Goal: Entertainment & Leisure: Consume media (video, audio)

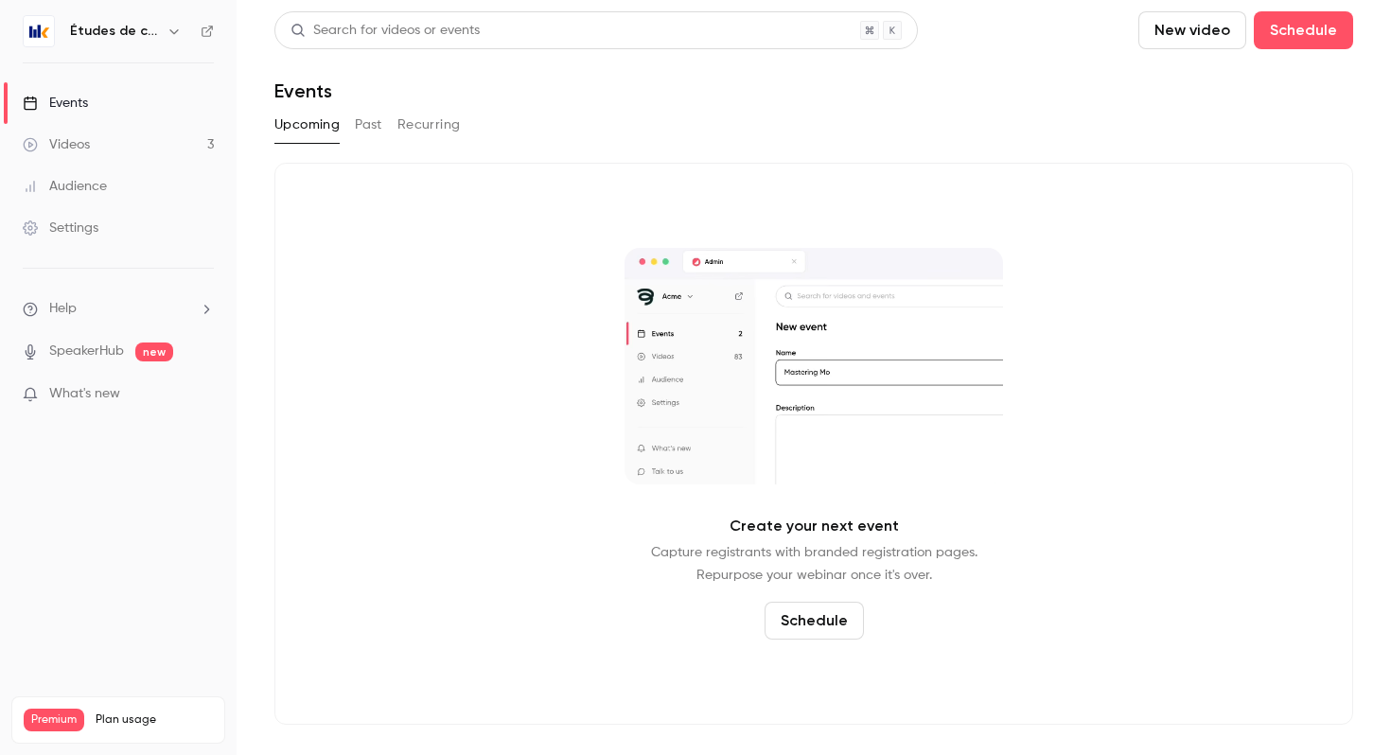
click at [120, 35] on h6 "Études de cas" at bounding box center [114, 31] width 89 height 19
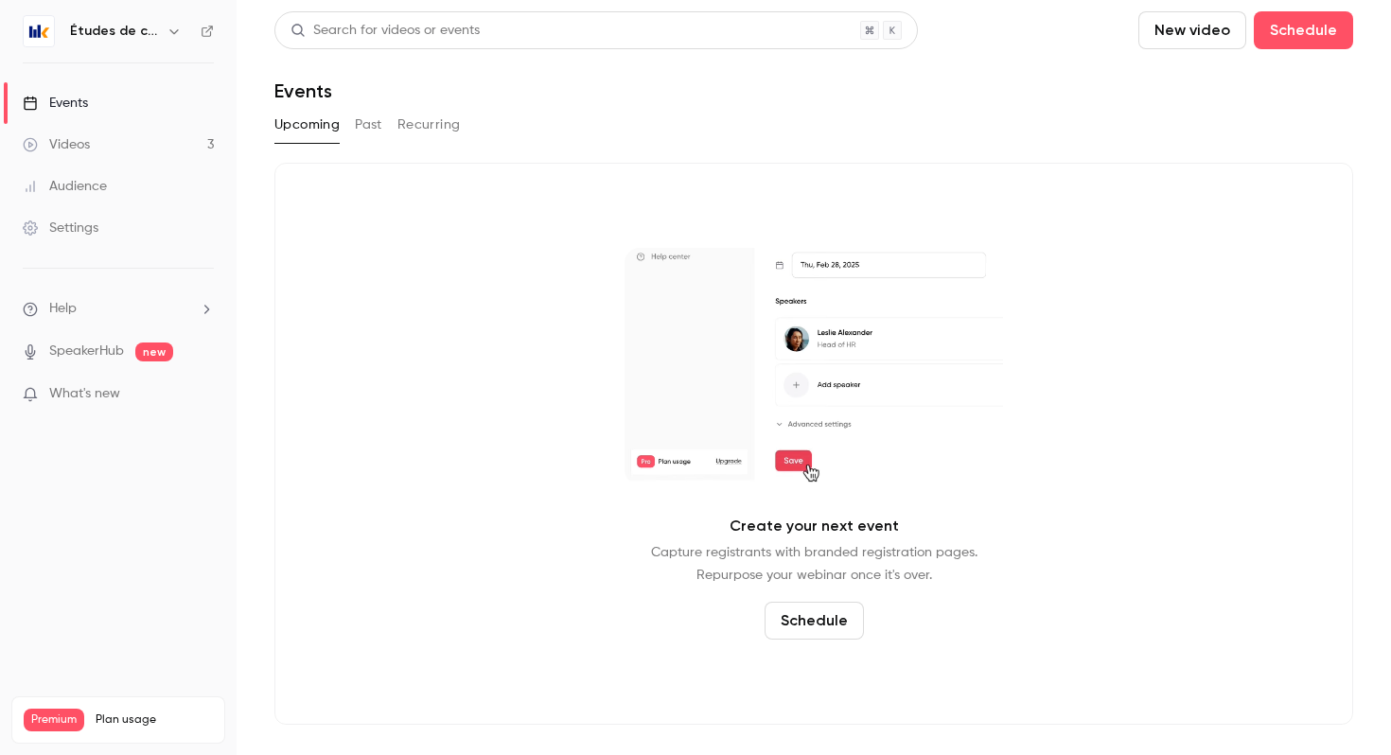
click at [163, 31] on button "button" at bounding box center [174, 31] width 23 height 23
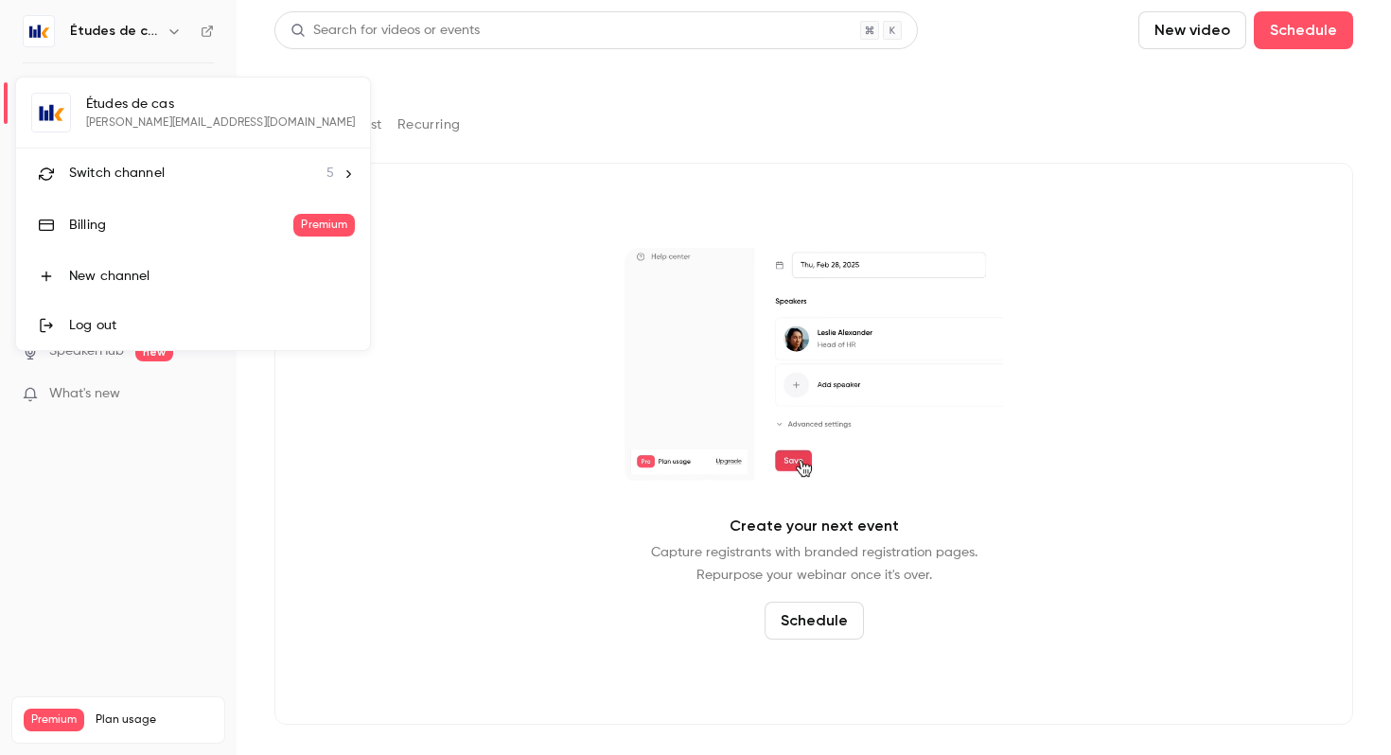
click at [157, 188] on li "Switch channel 5" at bounding box center [193, 174] width 354 height 50
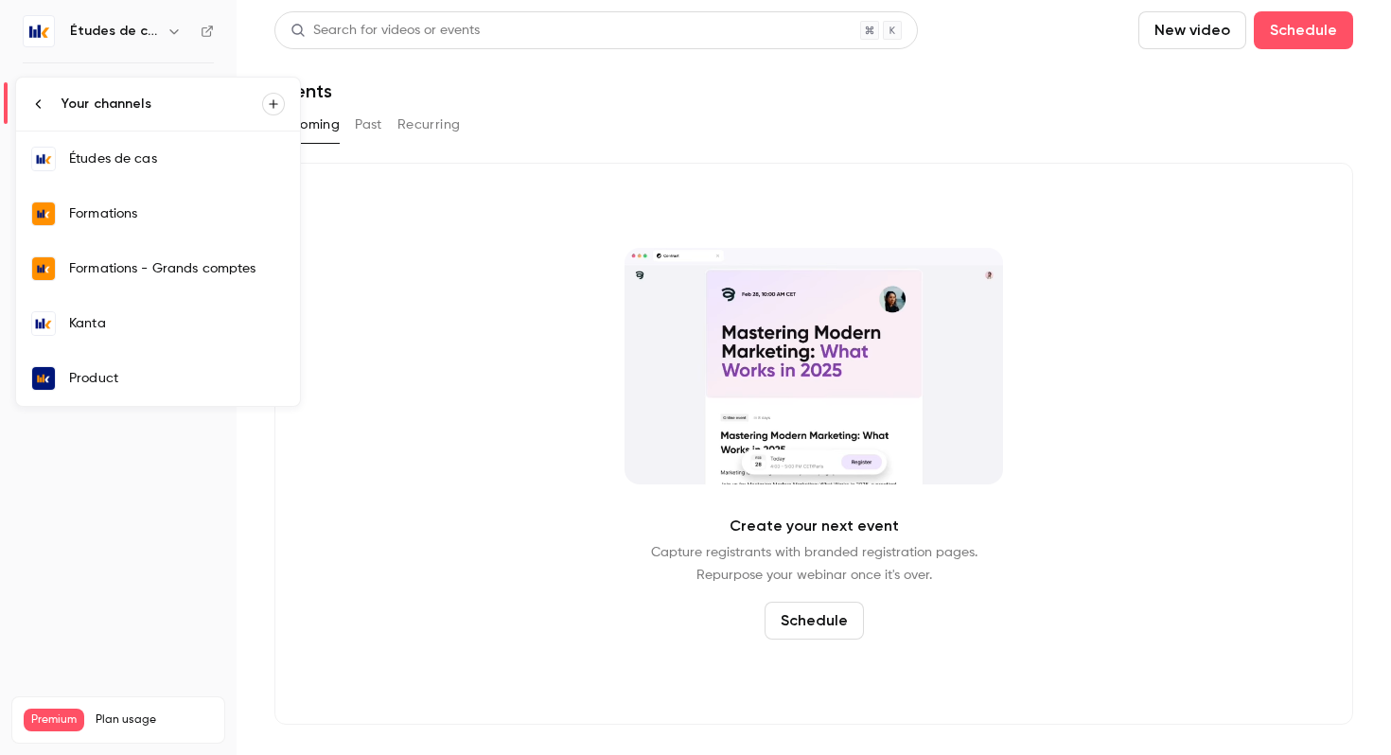
click at [113, 320] on div "Kanta" at bounding box center [177, 323] width 216 height 19
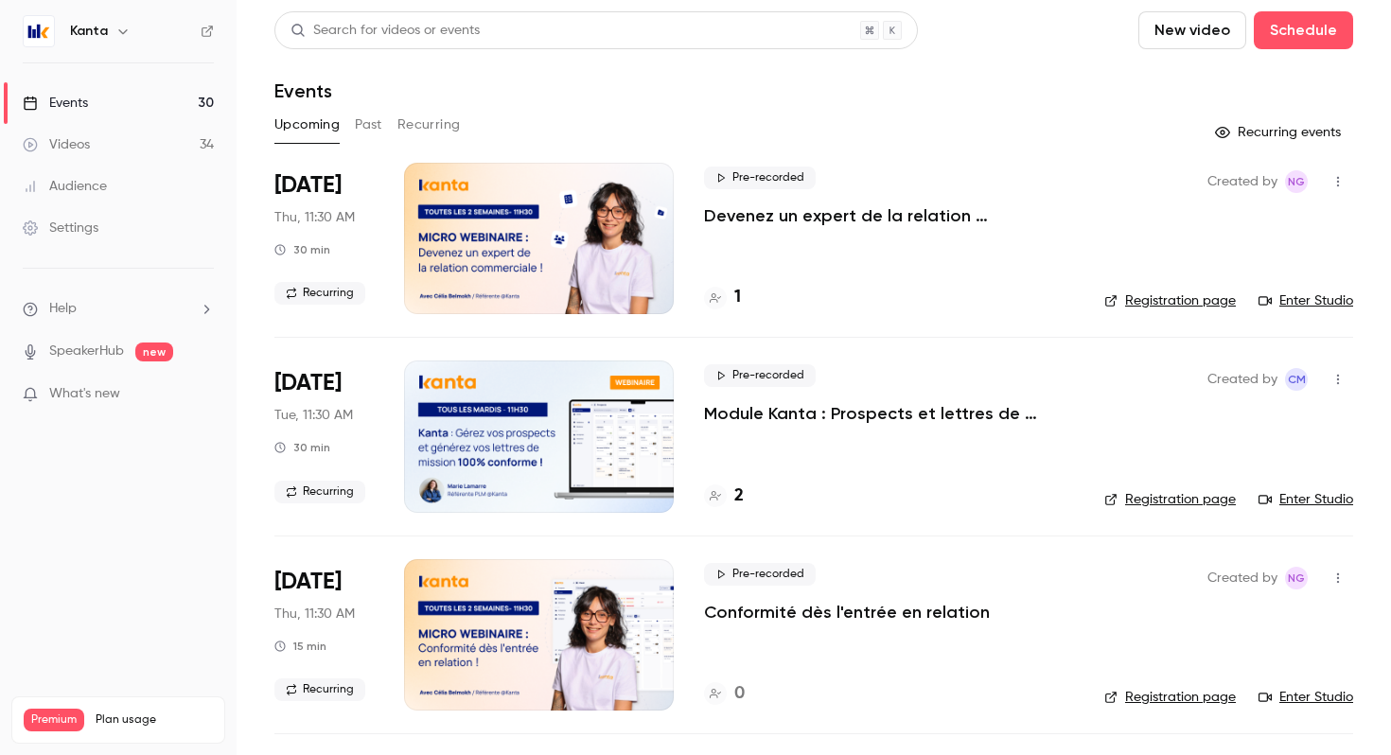
click at [737, 296] on h4 "1" at bounding box center [737, 298] width 7 height 26
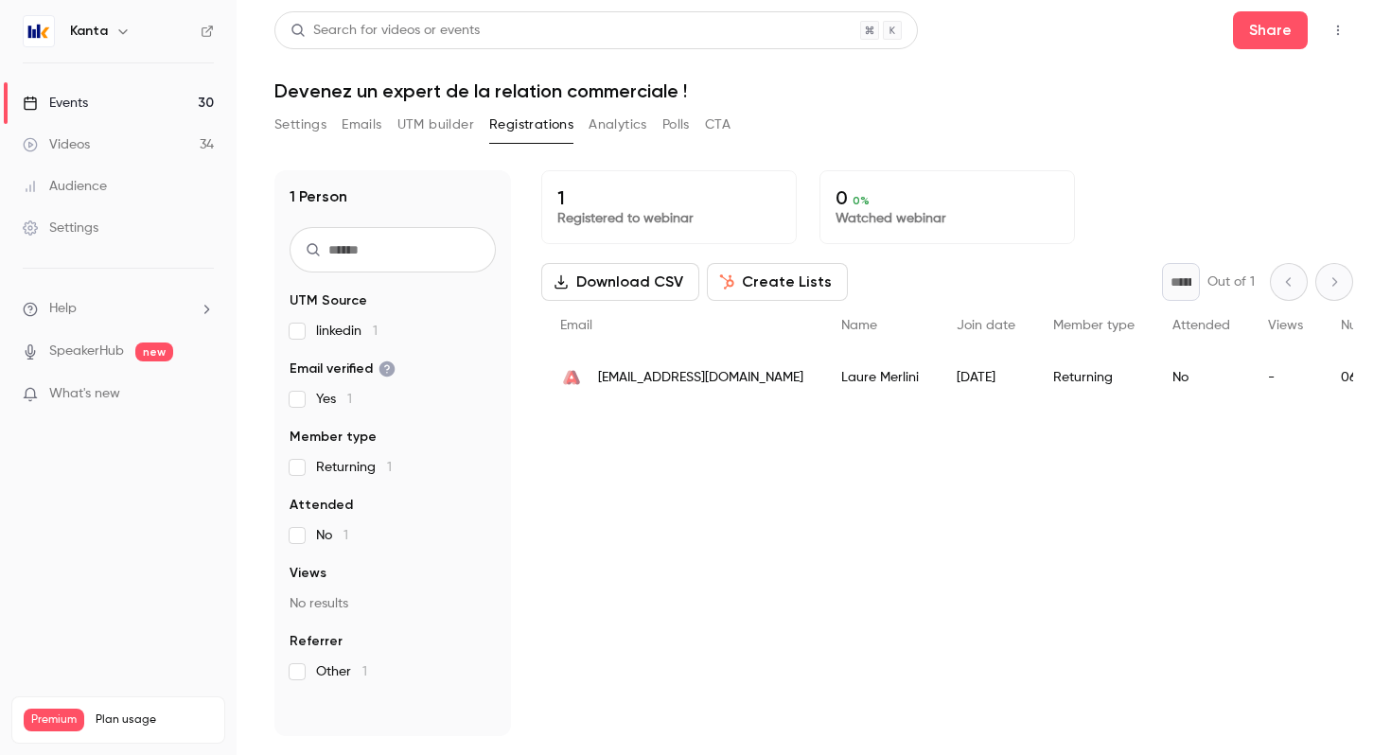
click at [751, 374] on span "[EMAIL_ADDRESS][DOMAIN_NAME]" at bounding box center [700, 378] width 205 height 20
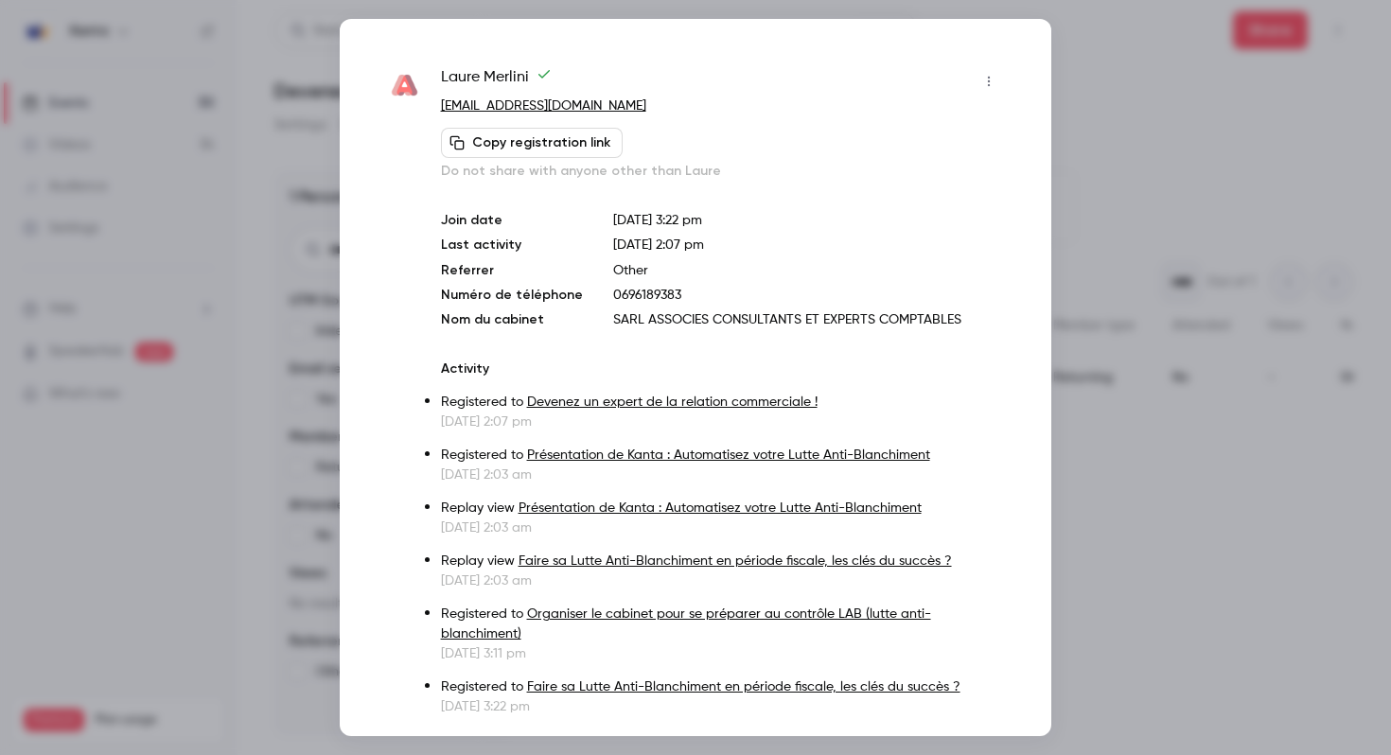
click at [1172, 84] on div at bounding box center [695, 377] width 1391 height 755
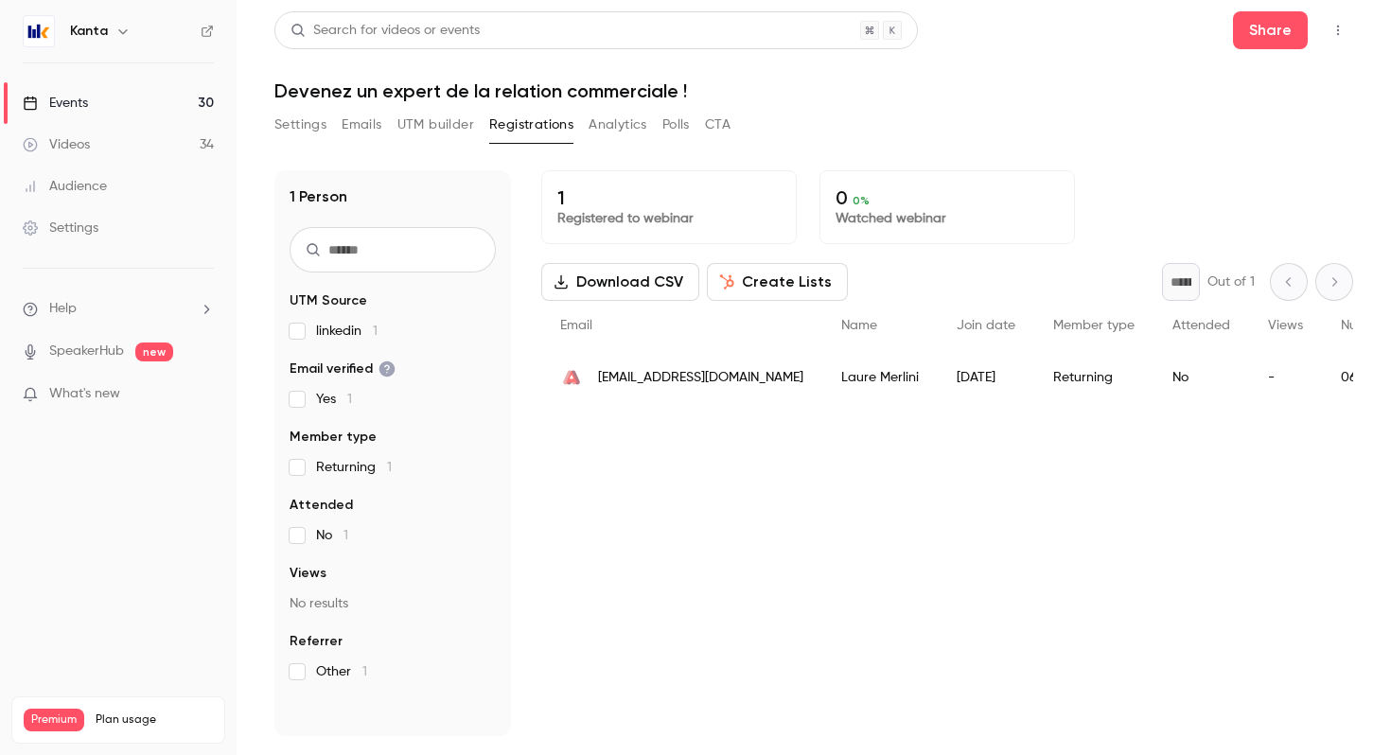
click at [94, 35] on h6 "Kanta" at bounding box center [89, 31] width 38 height 19
click at [106, 24] on h6 "Kanta" at bounding box center [89, 31] width 38 height 19
click at [56, 104] on div "Events" at bounding box center [55, 103] width 65 height 19
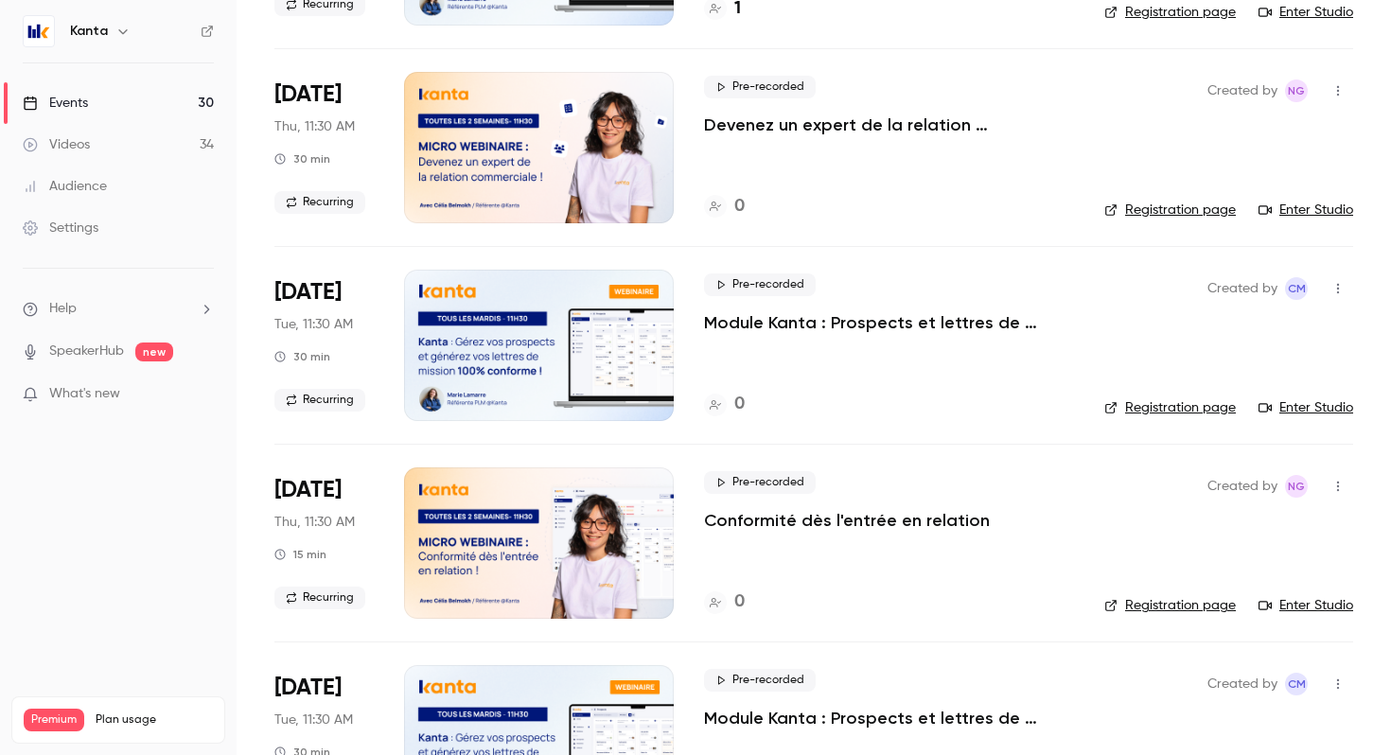
scroll to position [1685, 0]
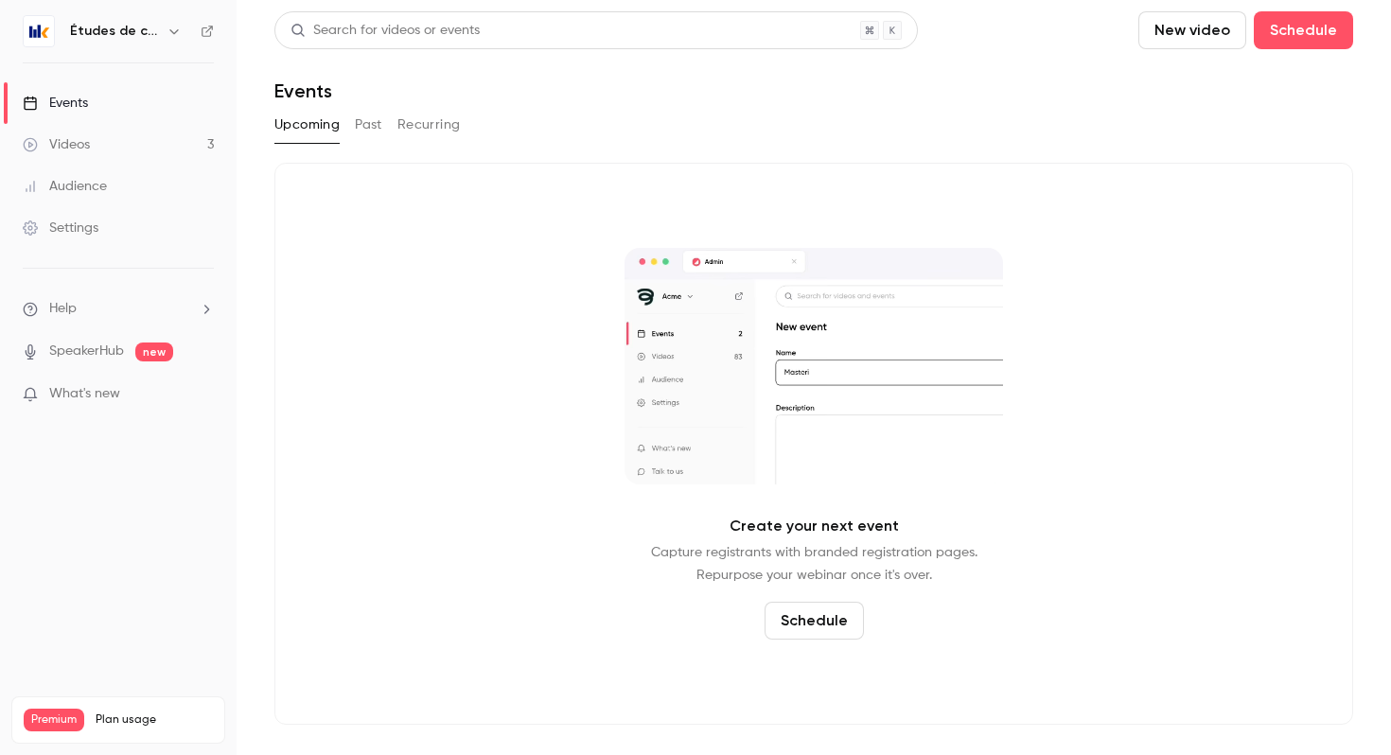
click at [141, 49] on nav "Études de cas Events Videos 3 Audience Settings Help SpeakerHub new What's new …" at bounding box center [118, 377] width 237 height 755
click at [141, 35] on h6 "Études de cas" at bounding box center [114, 31] width 89 height 19
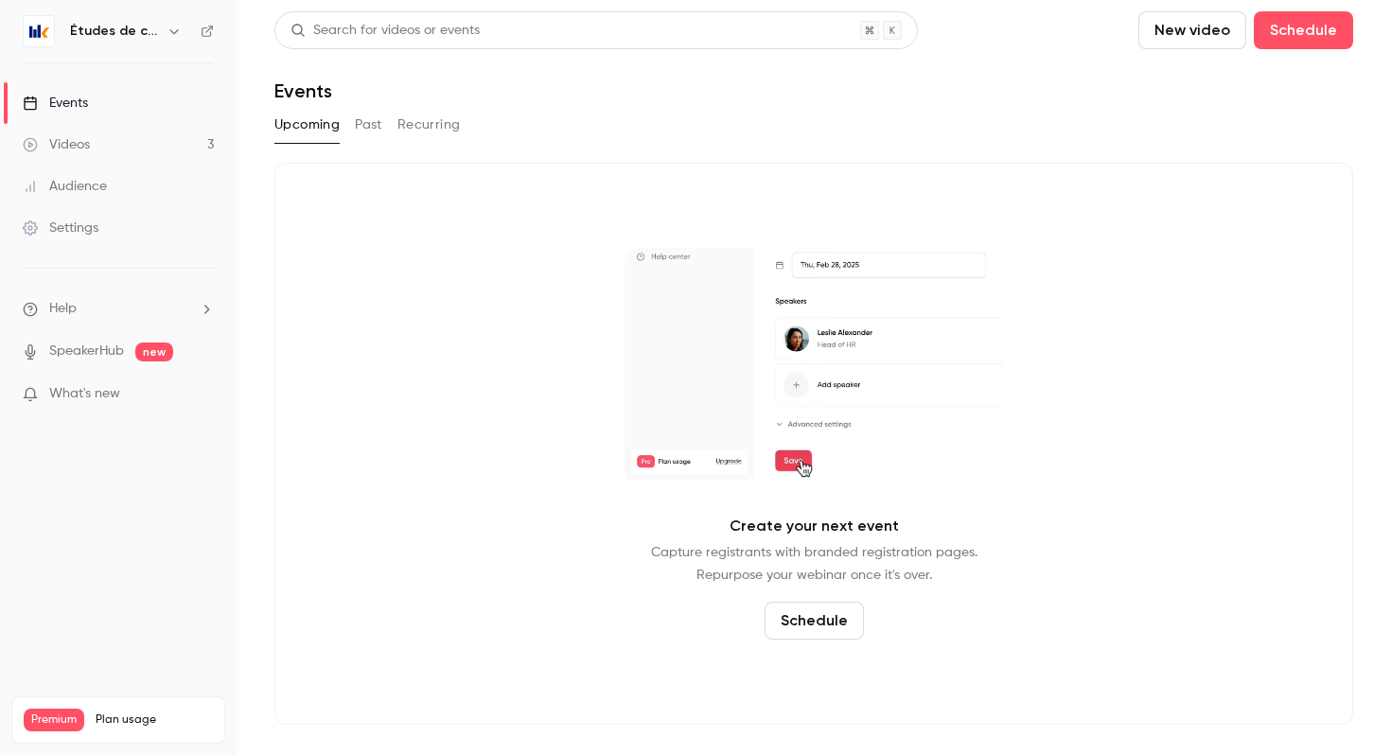
click at [122, 18] on div "Études de cas" at bounding box center [118, 31] width 191 height 32
drag, startPoint x: 127, startPoint y: 33, endPoint x: 112, endPoint y: 54, distance: 25.7
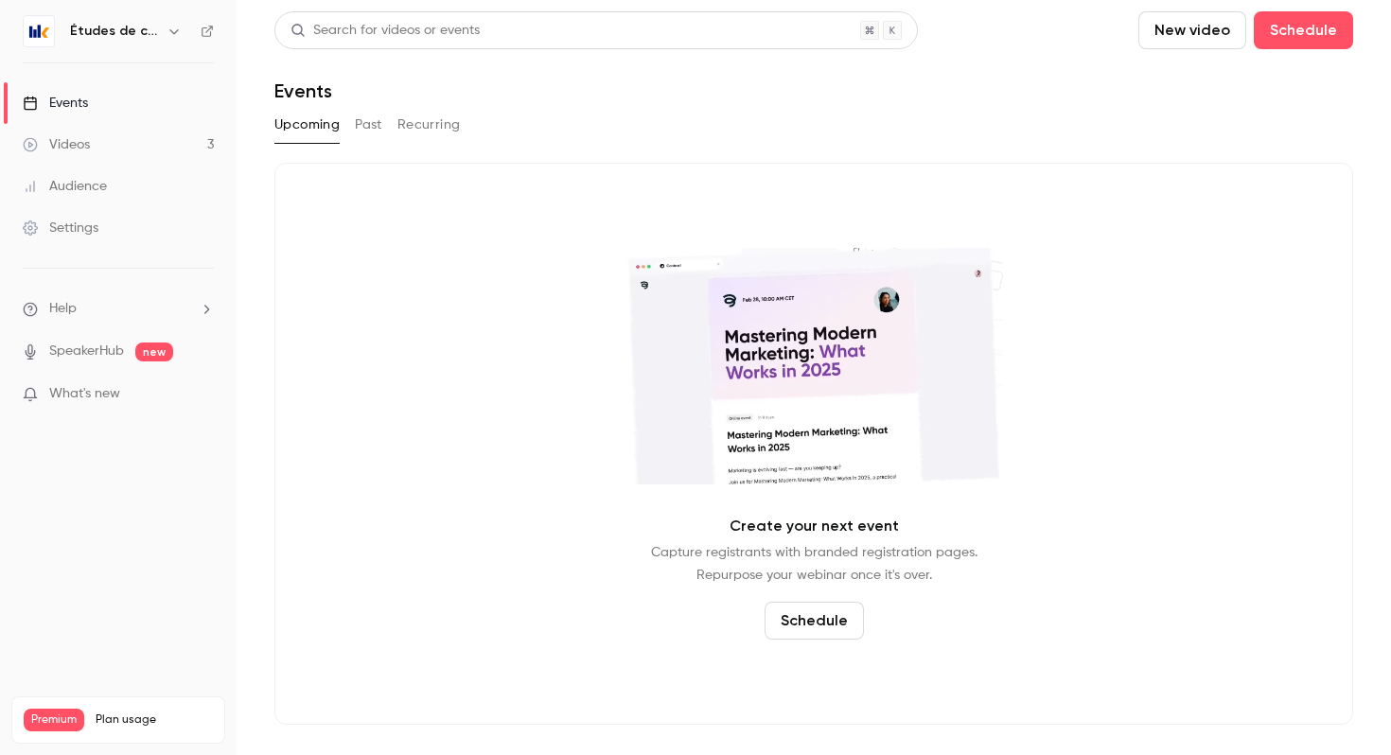
click at [127, 33] on h6 "Études de cas" at bounding box center [114, 31] width 89 height 19
click at [88, 89] on link "Events" at bounding box center [118, 103] width 237 height 42
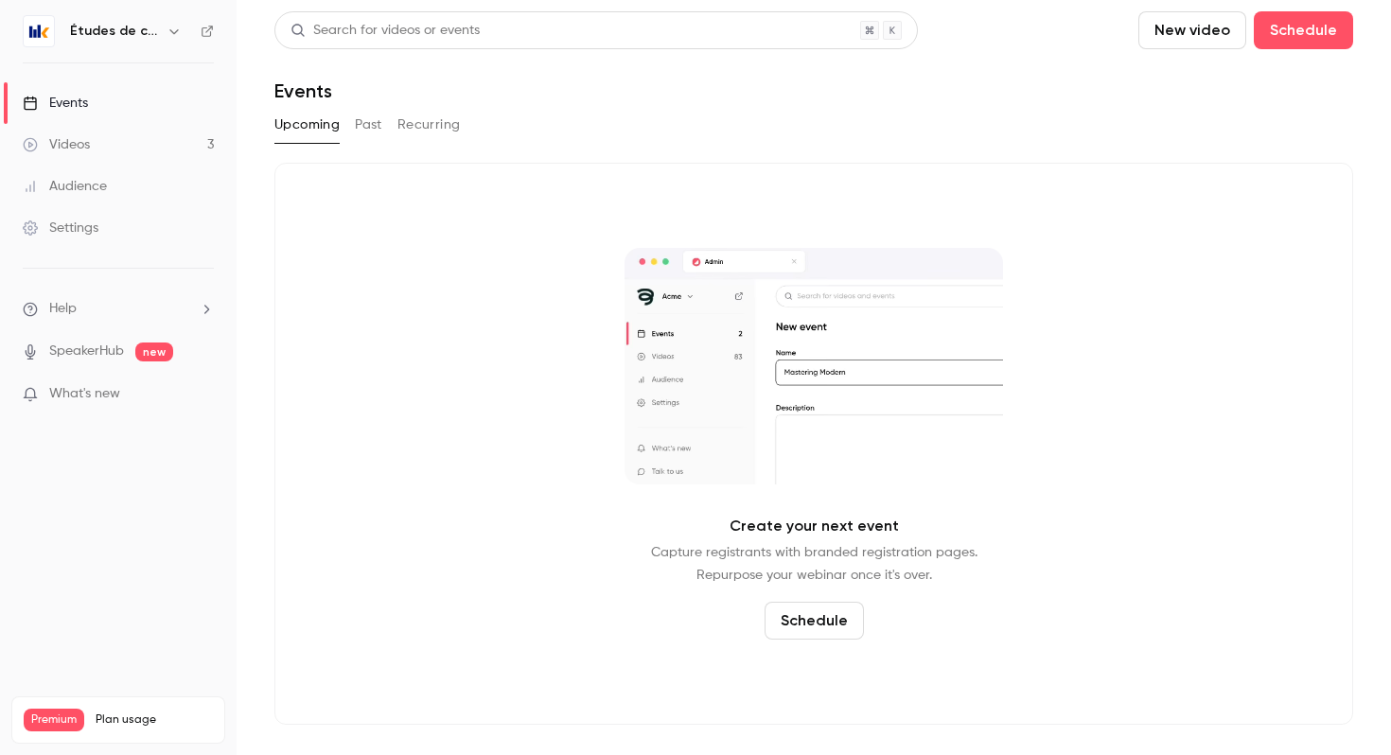
click at [172, 33] on icon "button" at bounding box center [174, 31] width 15 height 15
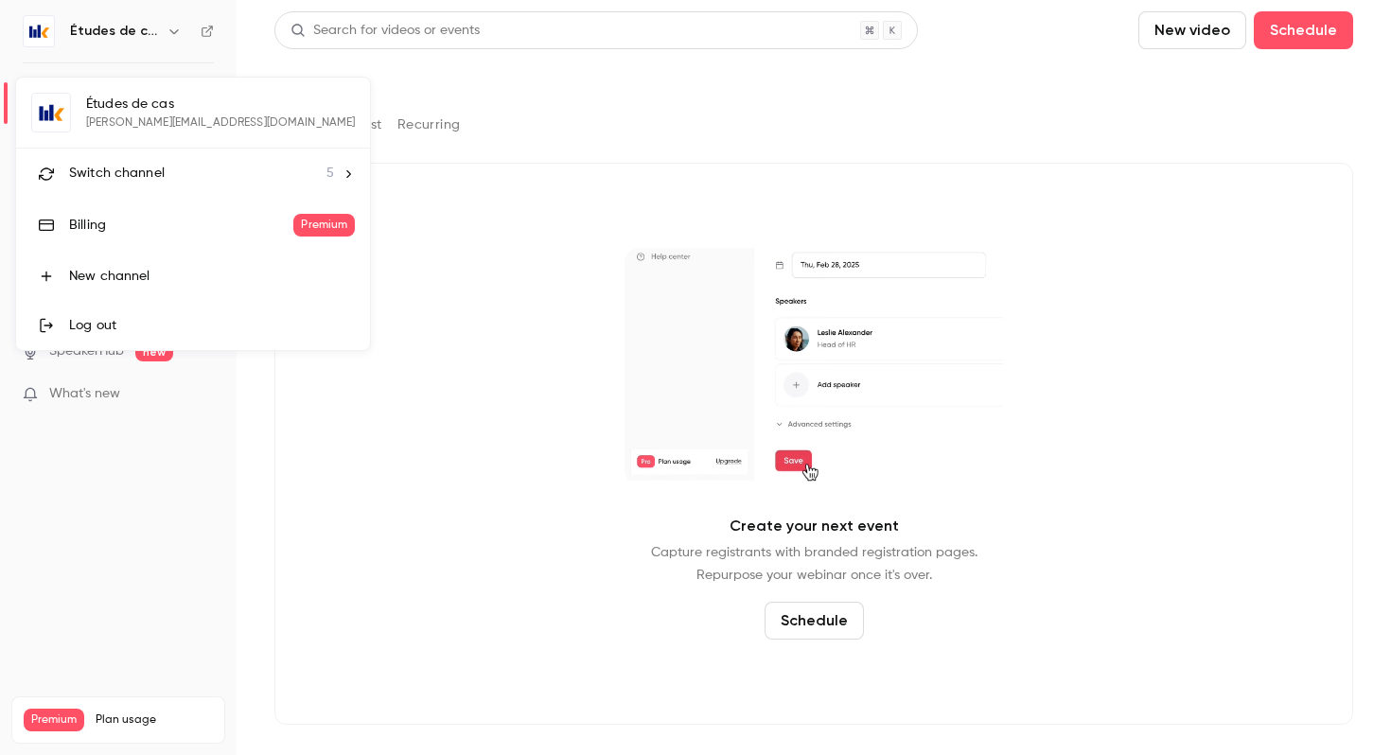
click at [183, 168] on div "Switch channel 5" at bounding box center [201, 174] width 265 height 20
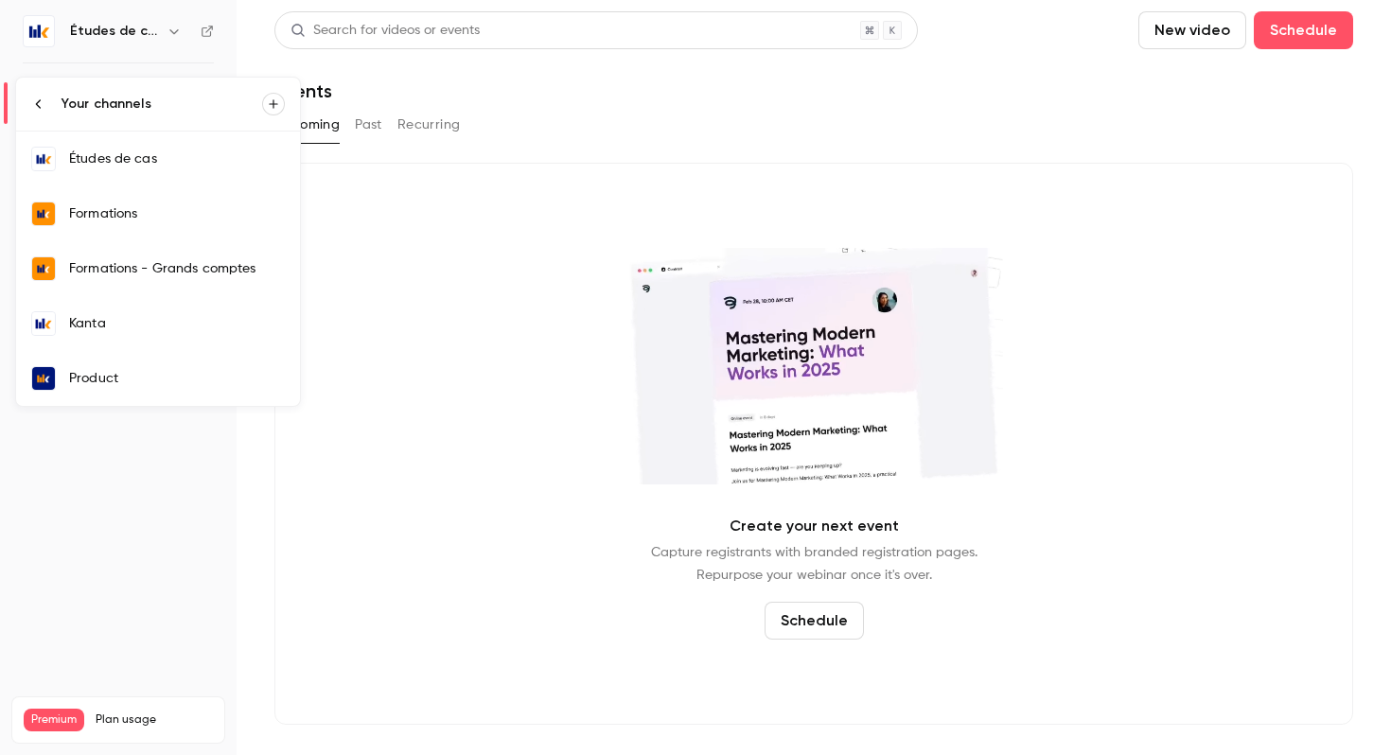
click at [153, 326] on div "Kanta" at bounding box center [177, 323] width 216 height 19
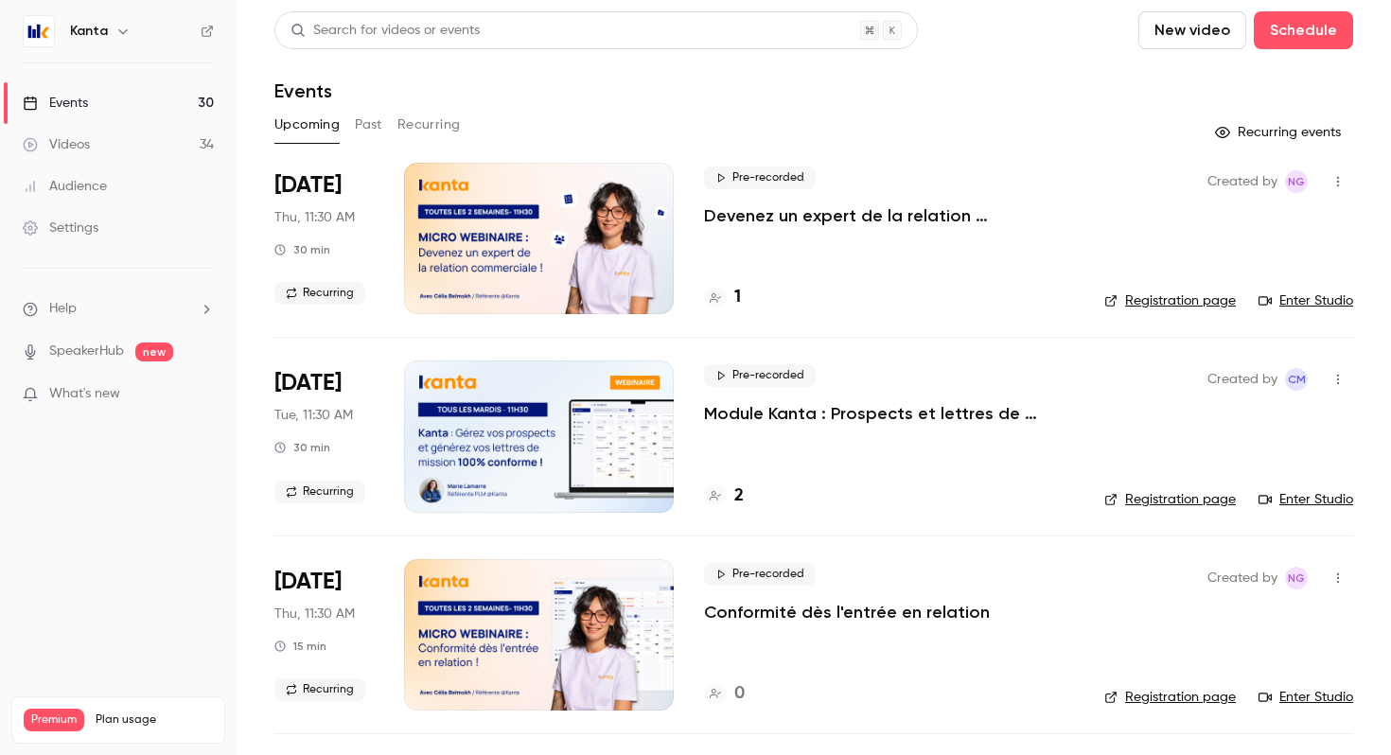
click at [935, 218] on p "Devenez un expert de la relation commerciale !" at bounding box center [889, 215] width 370 height 23
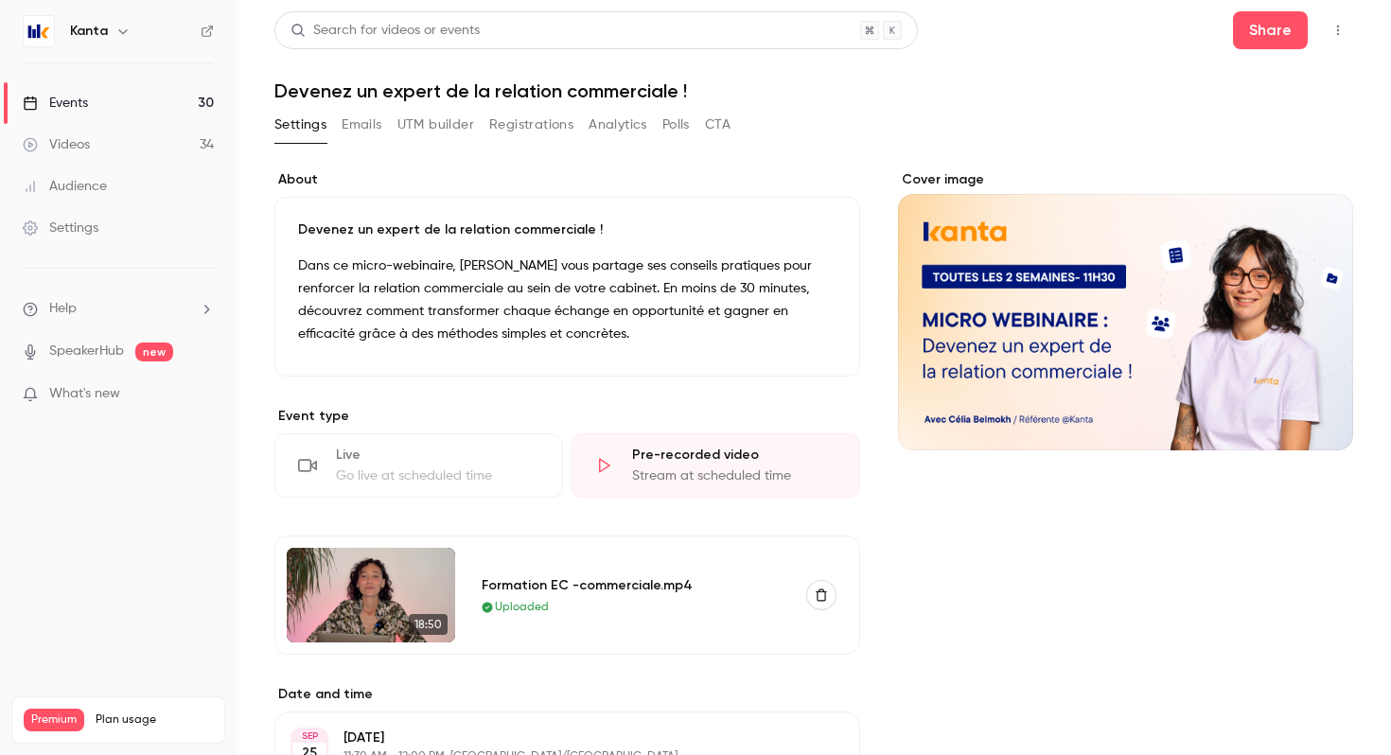
click at [410, 569] on img at bounding box center [371, 595] width 168 height 95
click at [537, 580] on div "Formation EC -commerciale.mp4" at bounding box center [633, 585] width 302 height 20
click at [520, 607] on span "Uploaded" at bounding box center [522, 607] width 54 height 17
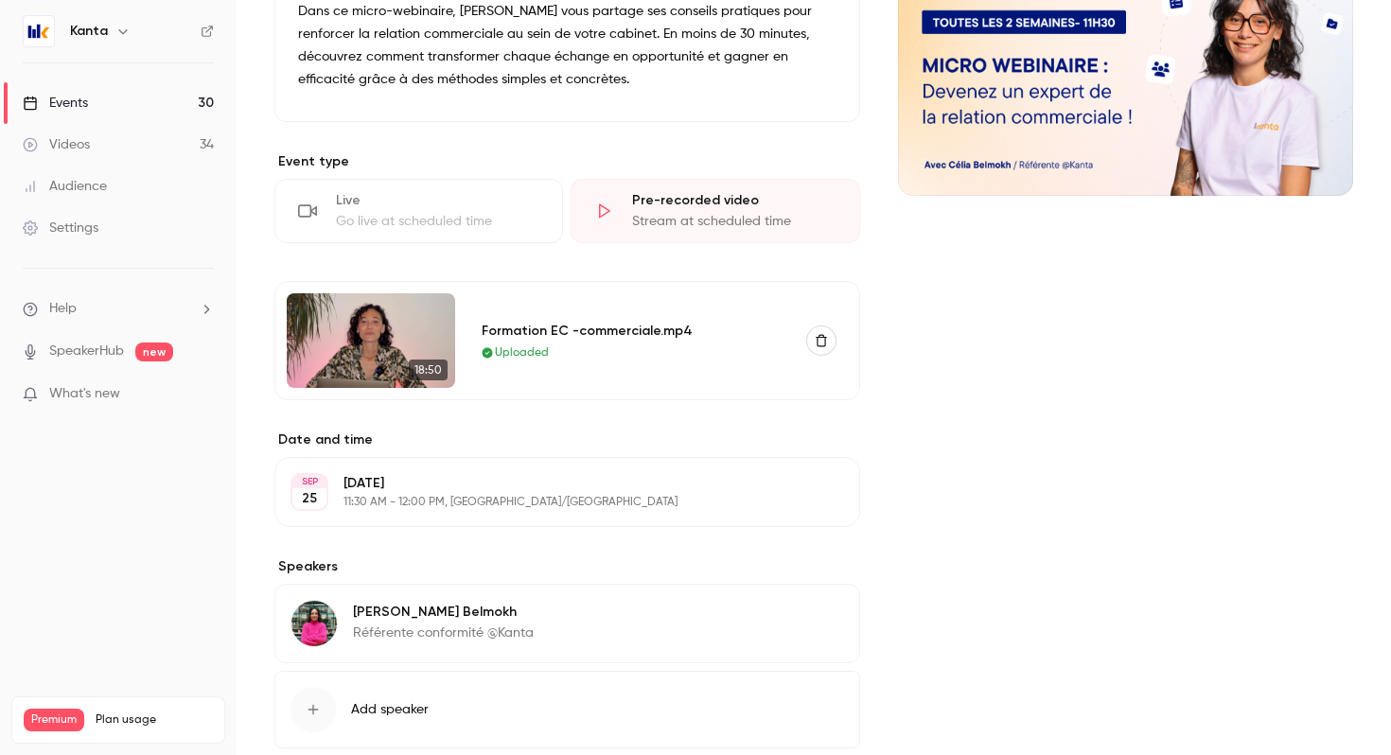
scroll to position [270, 0]
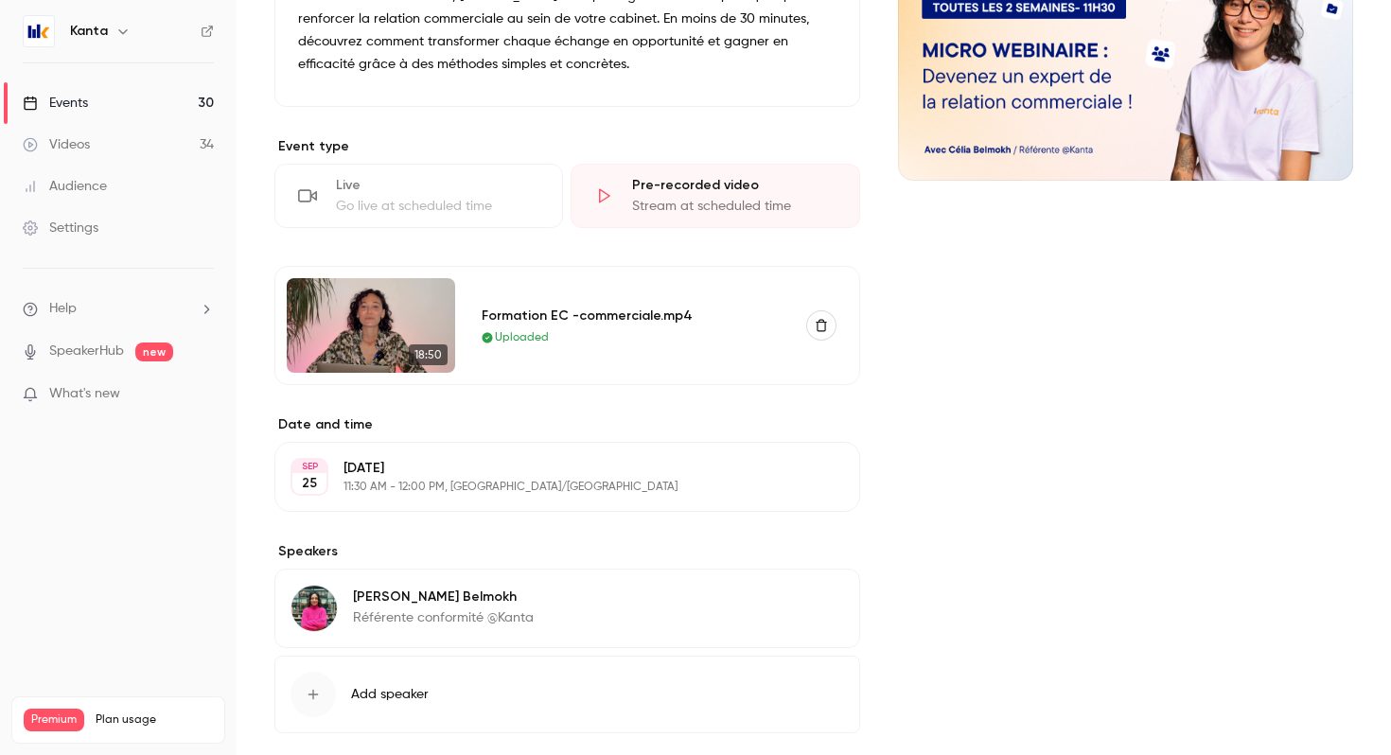
click at [376, 313] on img at bounding box center [371, 325] width 168 height 95
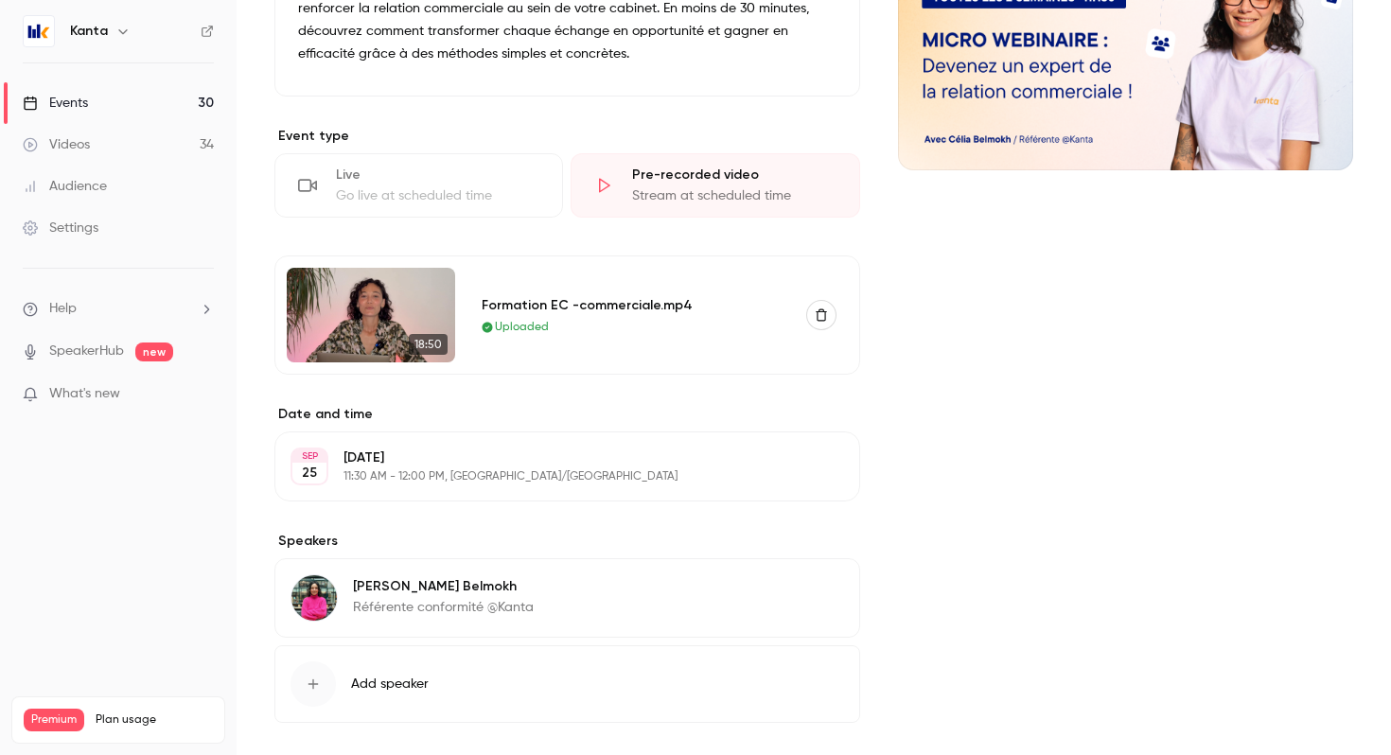
scroll to position [278, 0]
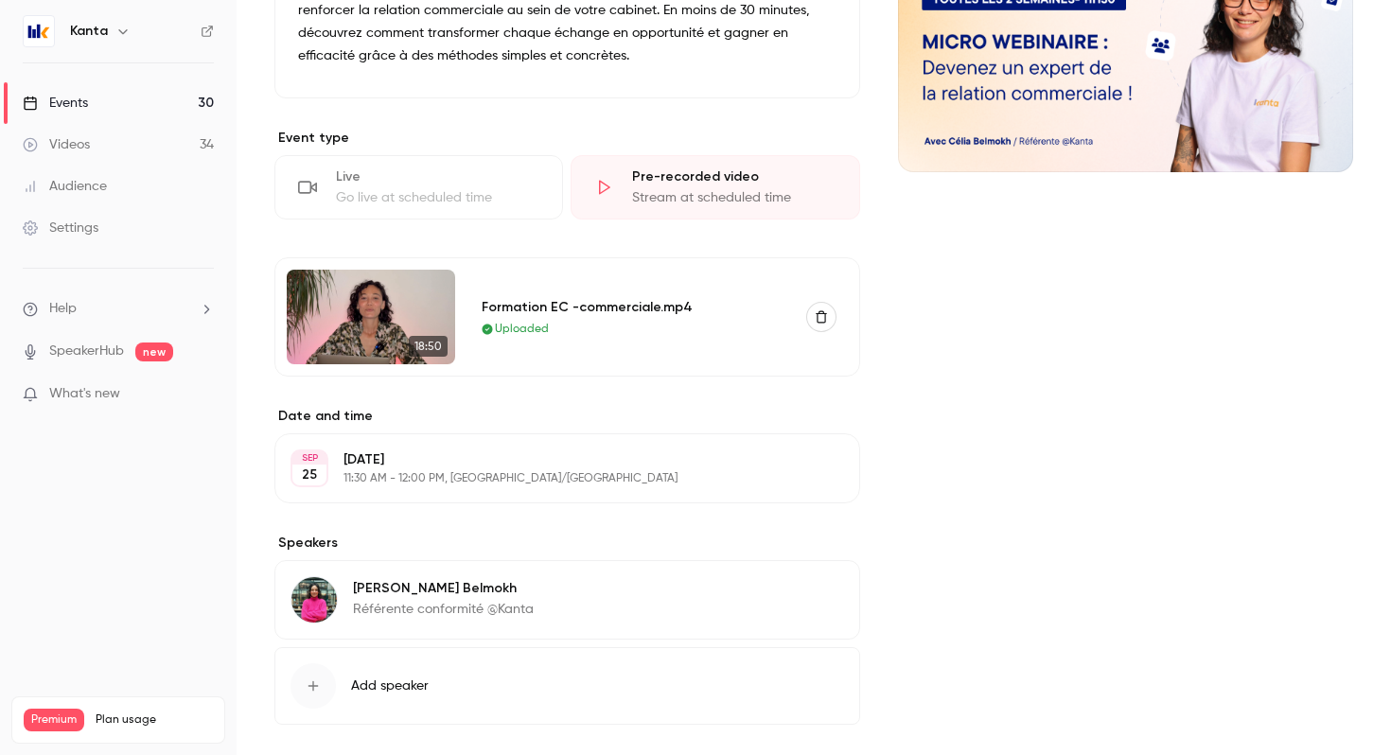
click at [379, 311] on img at bounding box center [371, 317] width 168 height 95
click at [362, 333] on img at bounding box center [371, 317] width 168 height 95
click at [414, 342] on span "18:50" at bounding box center [428, 346] width 39 height 21
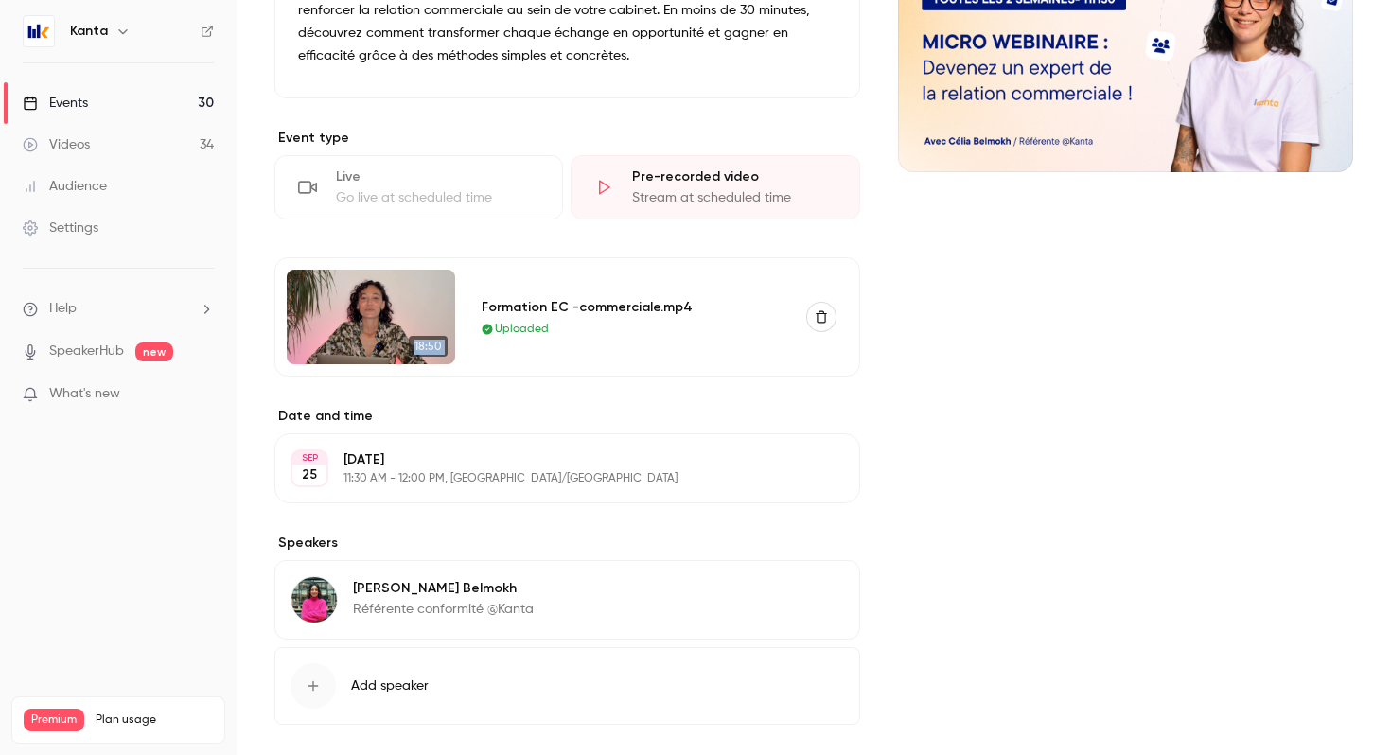
click at [414, 342] on span "18:50" at bounding box center [428, 346] width 39 height 21
click at [116, 133] on link "Videos 34" at bounding box center [118, 145] width 237 height 42
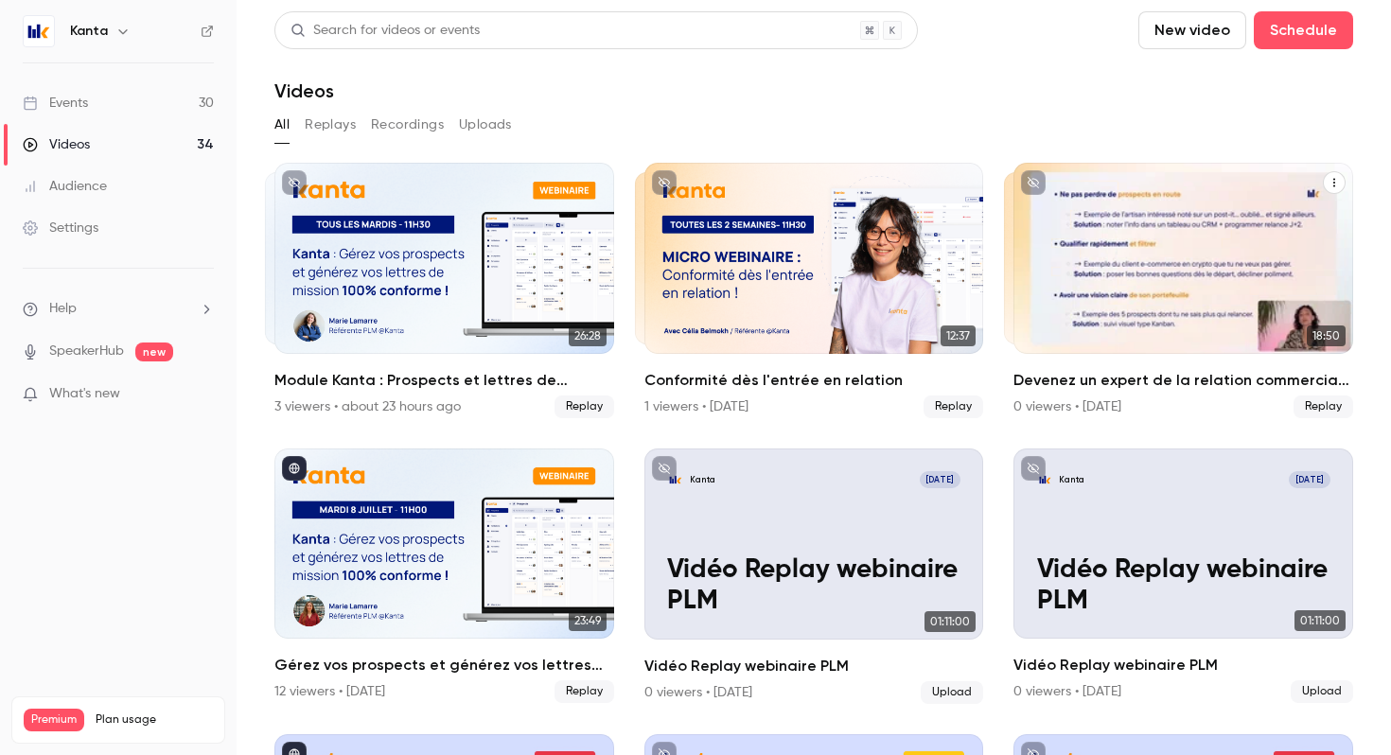
click at [1145, 192] on div "Devenez un expert de la relation commerciale !" at bounding box center [1183, 258] width 340 height 191
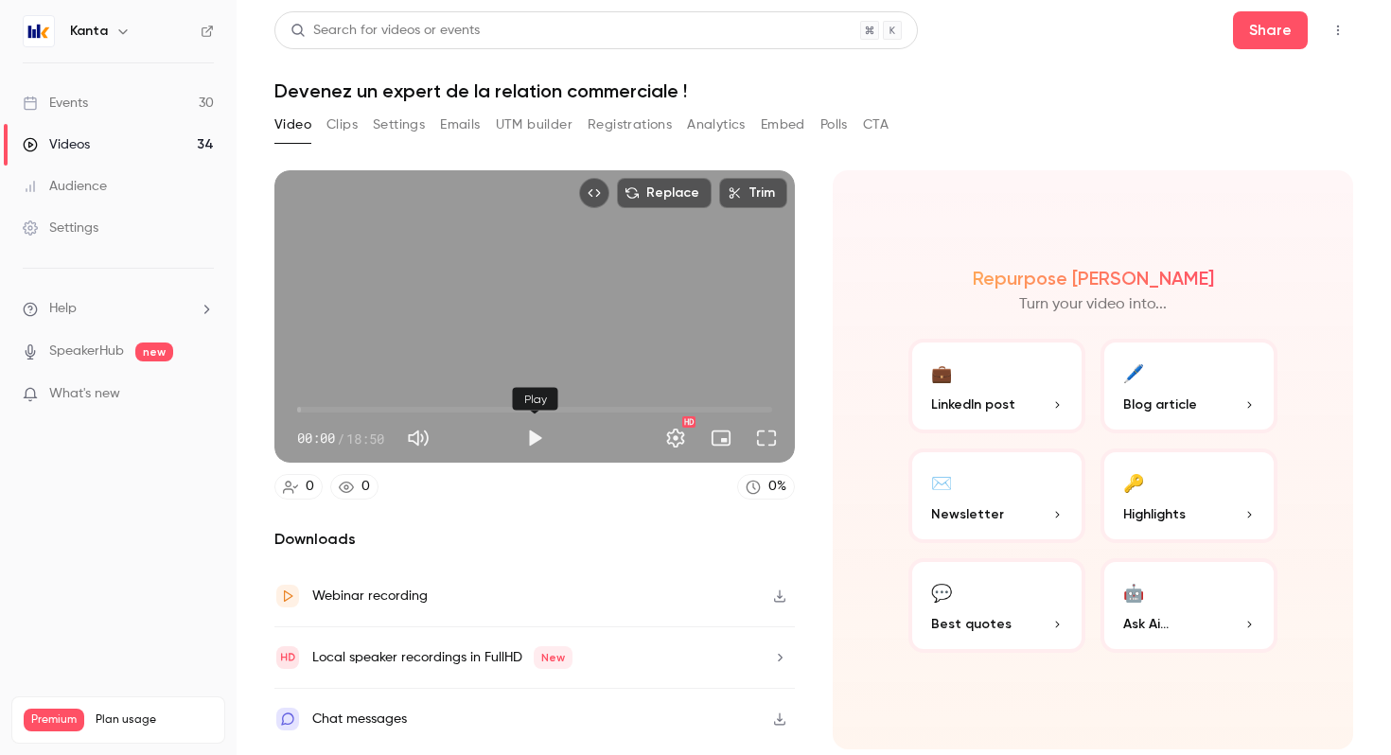
click at [526, 442] on button "Play" at bounding box center [535, 438] width 38 height 38
click at [532, 442] on button "Pause" at bounding box center [535, 438] width 38 height 38
click at [537, 435] on button "Pause" at bounding box center [535, 438] width 38 height 38
type input "****"
